Goal: Task Accomplishment & Management: Use online tool/utility

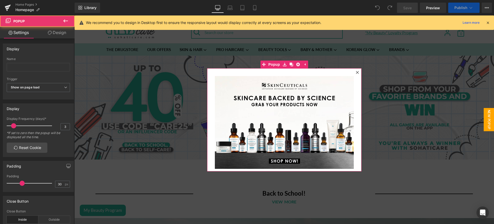
click at [354, 70] on div at bounding box center [357, 72] width 6 height 6
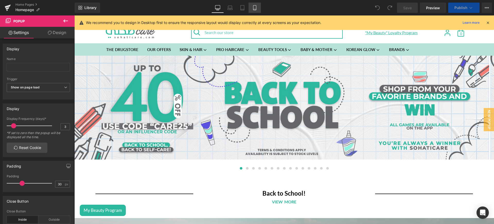
click at [256, 4] on link "Mobile" at bounding box center [255, 8] width 12 height 10
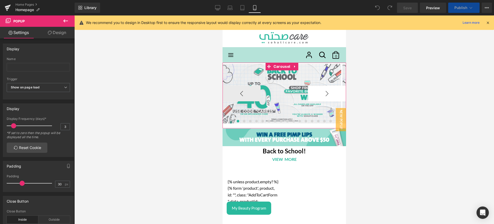
click at [321, 91] on button "›" at bounding box center [327, 93] width 38 height 15
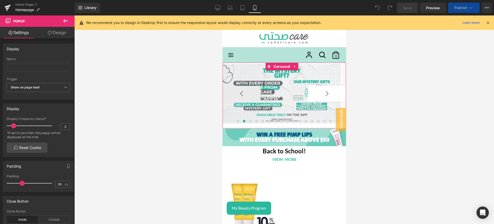
click at [321, 91] on button "›" at bounding box center [327, 93] width 38 height 15
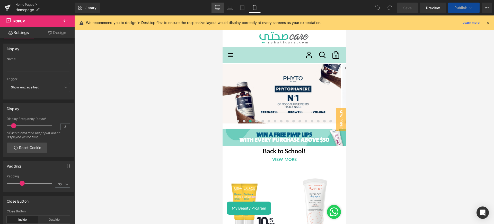
click at [219, 4] on link "Desktop" at bounding box center [218, 8] width 12 height 10
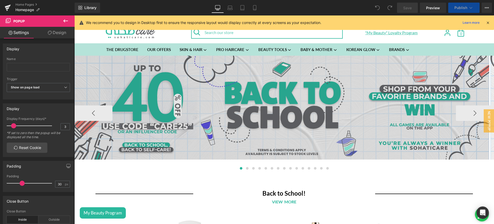
click at [475, 111] on button "›" at bounding box center [475, 112] width 38 height 15
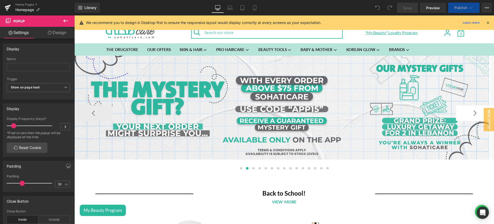
click at [464, 109] on button "›" at bounding box center [475, 112] width 38 height 15
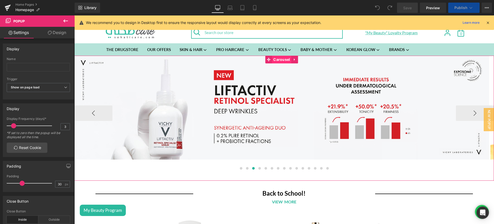
click at [280, 58] on span "Carousel" at bounding box center [281, 60] width 19 height 8
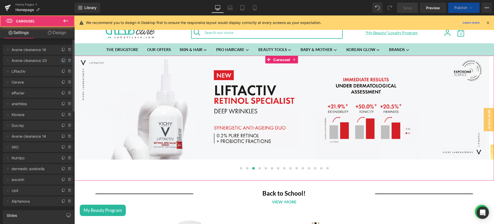
click at [62, 62] on icon at bounding box center [64, 60] width 4 height 4
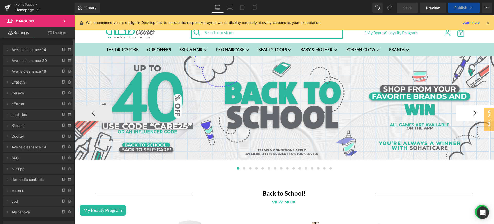
click at [474, 117] on button "›" at bounding box center [475, 112] width 38 height 15
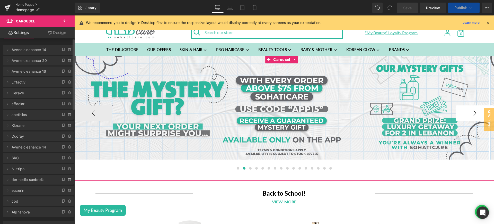
click at [474, 117] on button "›" at bounding box center [475, 112] width 38 height 15
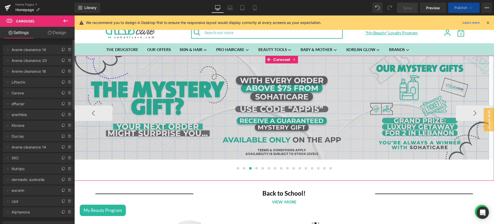
click at [283, 106] on div "Image" at bounding box center [281, 108] width 415 height 104
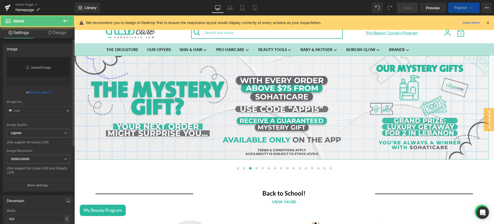
click at [38, 73] on link "Replace Image" at bounding box center [38, 72] width 63 height 30
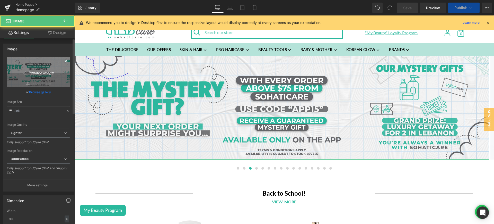
type input "https://ucarecdn.com/567101f5-ad4b-49d3-9366-5fd38630702a/-/format/auto/-/previ…"
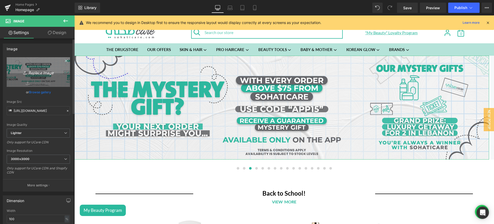
type input "C:\fakepath\phyto web.png"
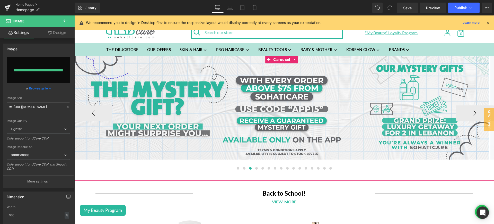
type input "https://ucarecdn.com/5eb3b7d8-4a63-487e-a514-30f4721d50e3/-/format/auto/-/previ…"
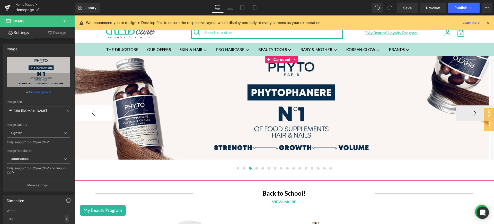
click at [106, 107] on button "‹" at bounding box center [93, 112] width 38 height 15
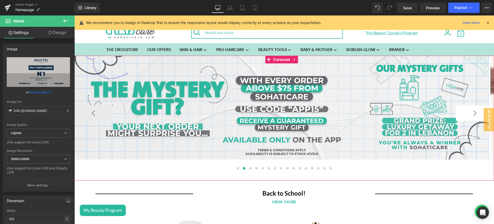
click at [465, 114] on button "›" at bounding box center [475, 112] width 38 height 15
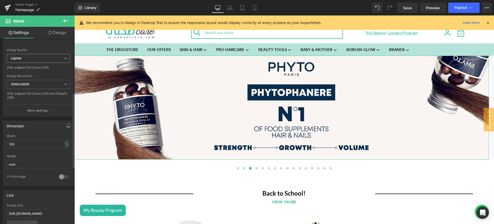
scroll to position [134, 0]
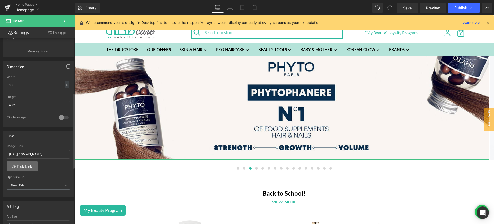
click at [22, 169] on link "Pick Link" at bounding box center [22, 166] width 31 height 10
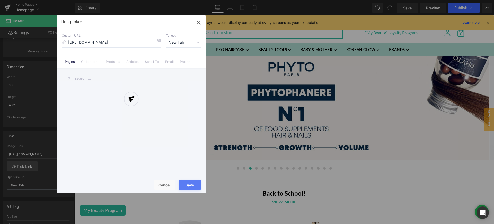
click at [87, 62] on div at bounding box center [131, 104] width 149 height 178
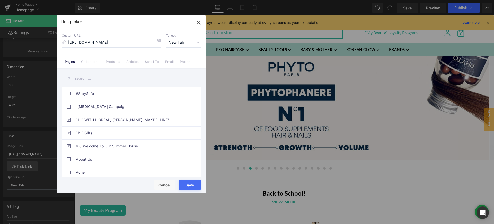
click at [87, 62] on link "Collections" at bounding box center [90, 63] width 18 height 8
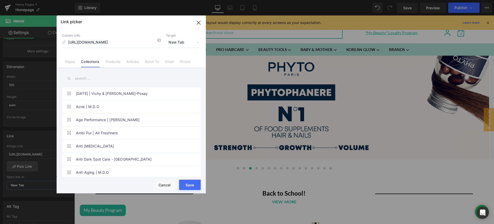
click at [81, 79] on input "text" at bounding box center [131, 79] width 139 height 12
click at [81, 79] on input "phyto" at bounding box center [131, 79] width 139 height 12
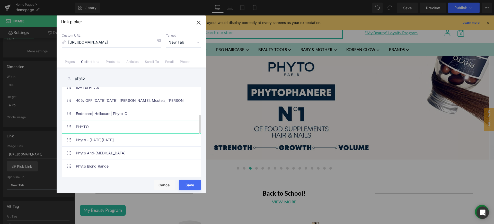
type input "phyto"
click at [94, 129] on link "PHYTO" at bounding box center [132, 126] width 113 height 13
type input "/collections/phyto"
click at [193, 185] on button "Save" at bounding box center [190, 184] width 22 height 10
type input "/collections/phyto"
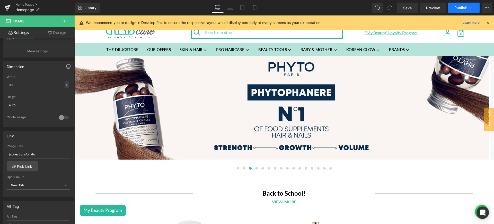
click at [464, 7] on span "Publish" at bounding box center [461, 8] width 13 height 4
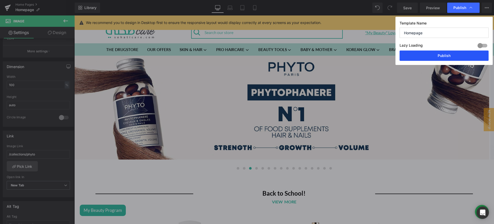
click at [431, 56] on button "Publish" at bounding box center [444, 55] width 89 height 10
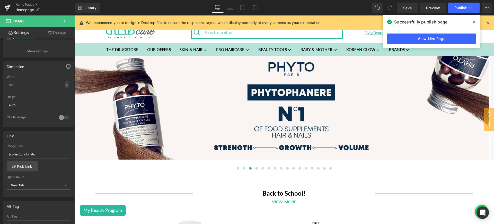
click at [69, 21] on button at bounding box center [66, 20] width 18 height 11
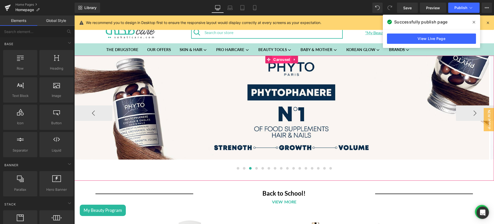
click at [281, 62] on span "Carousel" at bounding box center [281, 60] width 19 height 8
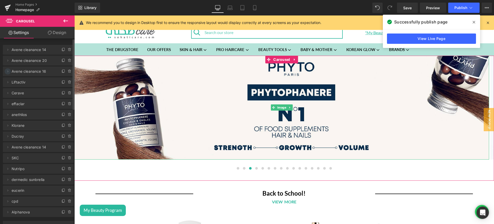
click at [6, 72] on icon at bounding box center [8, 71] width 4 height 4
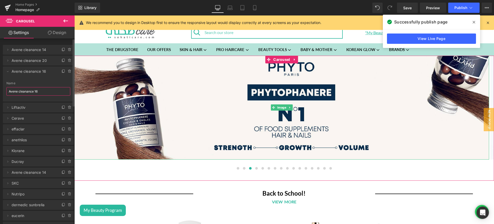
click at [40, 90] on input "Avene cleanance 16" at bounding box center [38, 91] width 64 height 8
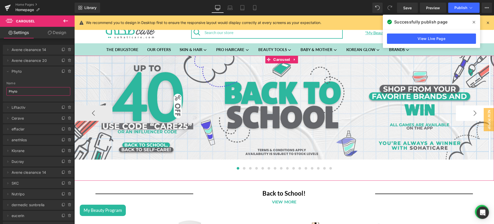
type input "Phyto"
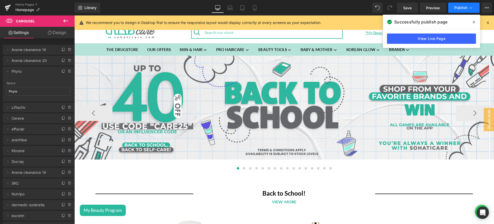
click at [460, 7] on span "Publish" at bounding box center [461, 8] width 13 height 4
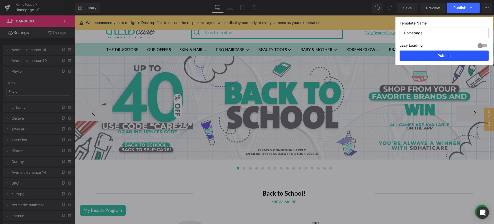
click at [436, 54] on button "Publish" at bounding box center [444, 55] width 89 height 10
click at [249, 167] on span at bounding box center [250, 168] width 3 height 3
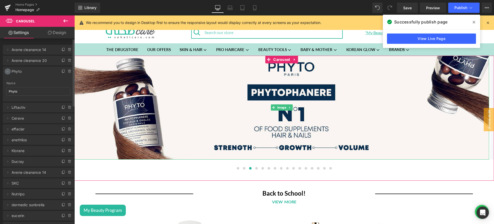
click at [6, 72] on icon at bounding box center [8, 71] width 4 height 4
